Goal: Check status: Check status

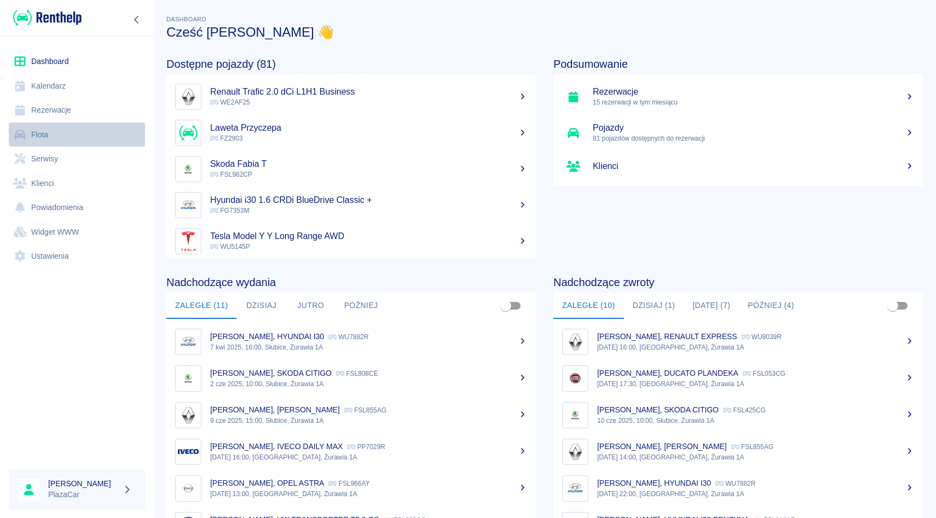
click at [54, 138] on link "Flota" at bounding box center [77, 135] width 136 height 25
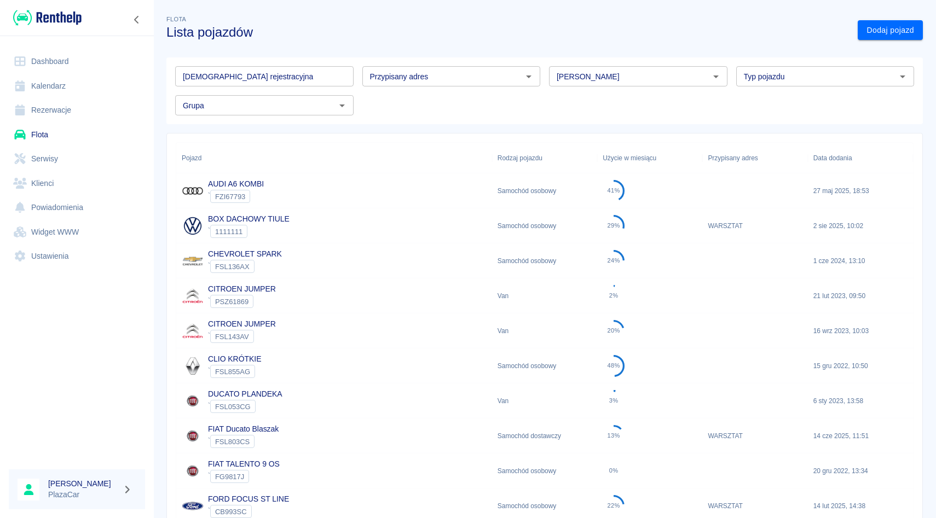
click at [584, 75] on input "[PERSON_NAME]" at bounding box center [629, 77] width 154 height 14
type input "c"
type input "spa"
click at [47, 123] on link "Flota" at bounding box center [77, 135] width 136 height 25
click at [78, 112] on link "Rezerwacje" at bounding box center [77, 110] width 136 height 25
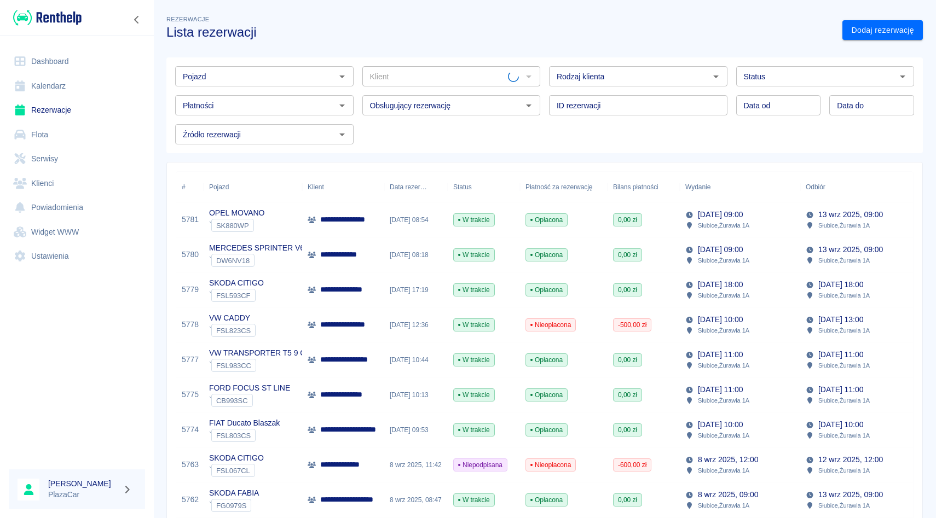
click at [217, 78] on input "Pojazd" at bounding box center [255, 77] width 154 height 14
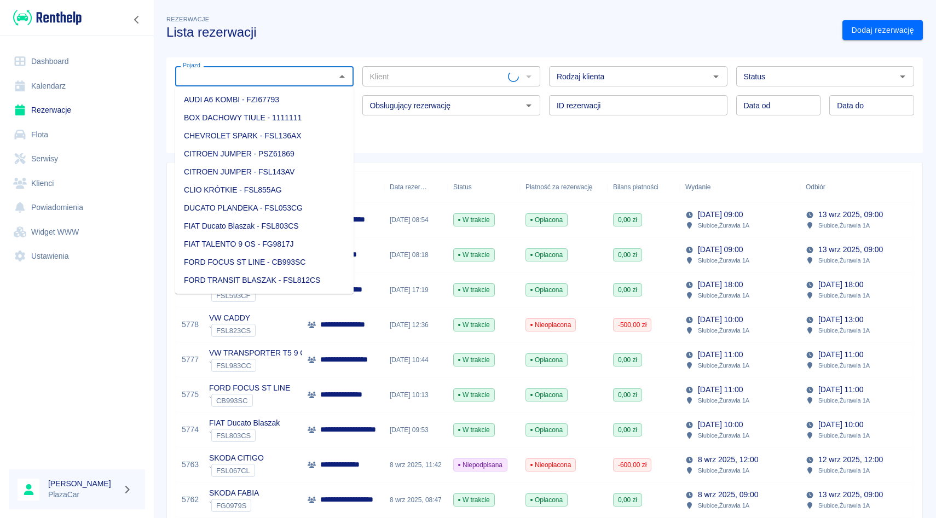
click at [66, 109] on link "Rezerwacje" at bounding box center [77, 110] width 136 height 25
click at [209, 79] on input "Pojazd" at bounding box center [255, 77] width 154 height 14
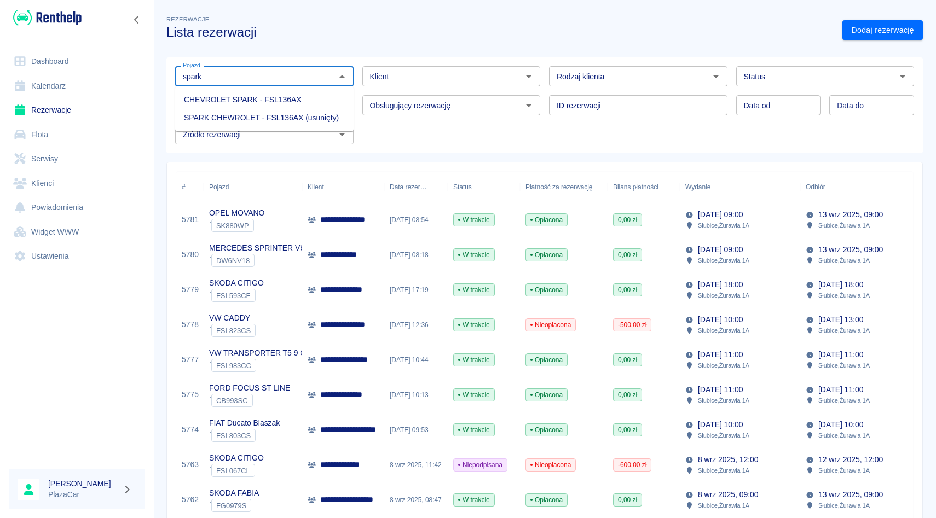
click at [234, 95] on li "CHEVROLET SPARK - FSL136AX" at bounding box center [264, 100] width 178 height 18
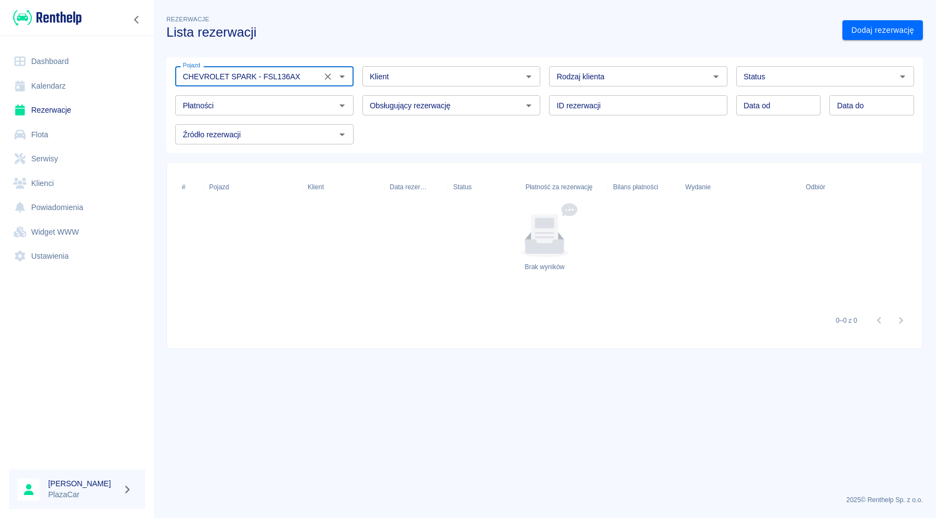
click at [797, 68] on div "Status" at bounding box center [825, 76] width 178 height 20
type input "CHEVROLET SPARK - FSL136AX"
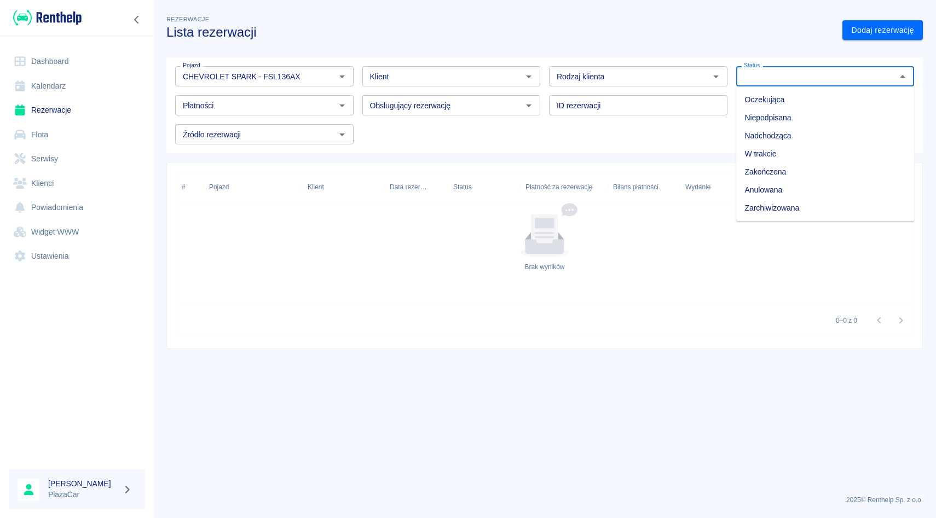
click at [779, 207] on li "Zarchiwizowana" at bounding box center [825, 208] width 178 height 18
type input "Zarchiwizowana"
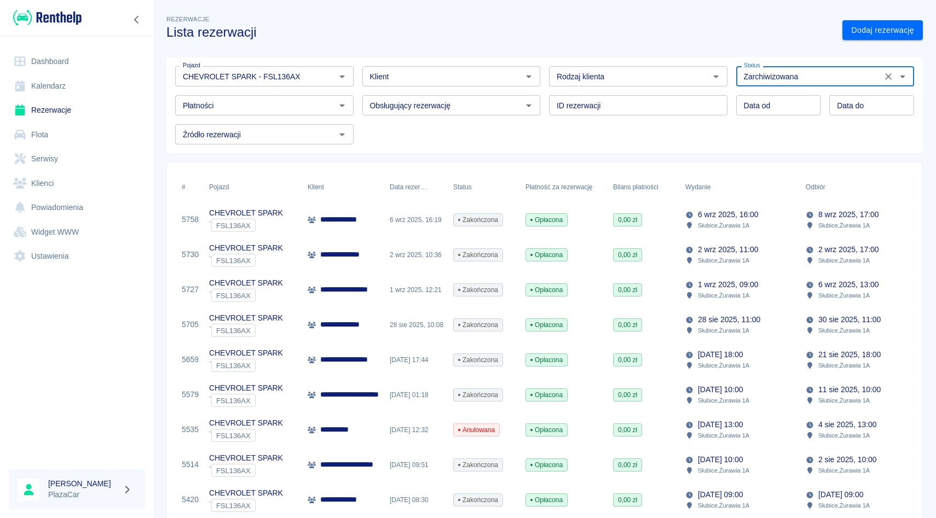
click at [392, 222] on div "6 wrz 2025, 16:19" at bounding box center [415, 219] width 63 height 35
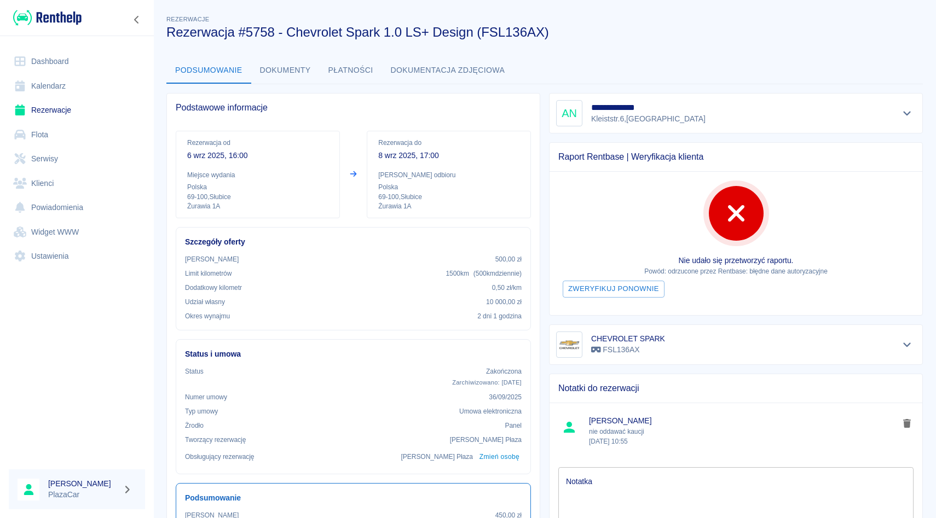
click at [899, 349] on div at bounding box center [907, 344] width 18 height 15
click at [901, 345] on icon "Pokaż szczegóły" at bounding box center [907, 345] width 13 height 10
